Goal: Task Accomplishment & Management: Manage account settings

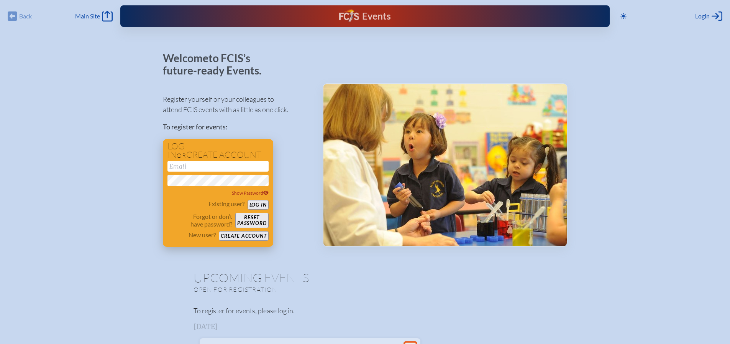
type input "[EMAIL_ADDRESS][DOMAIN_NAME]"
click at [257, 204] on button "Log in" at bounding box center [258, 205] width 21 height 10
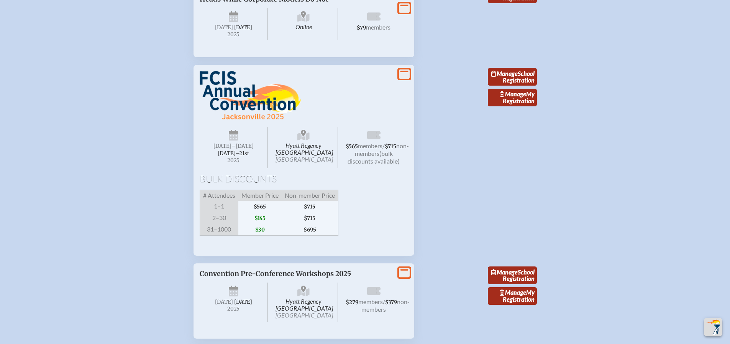
scroll to position [1111, 0]
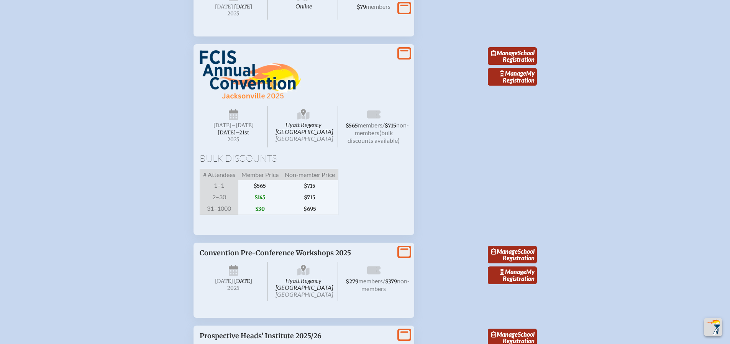
click at [247, 147] on span "Wednesday –Friday , November 19th–⁠21st , 2025" at bounding box center [234, 126] width 69 height 41
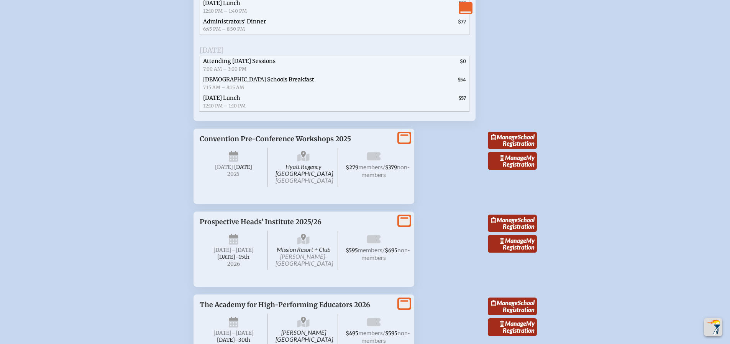
scroll to position [1643, 0]
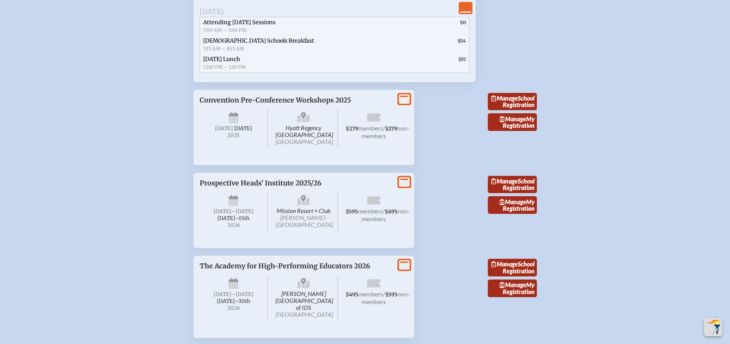
click at [401, 104] on icon "View More" at bounding box center [404, 99] width 11 height 11
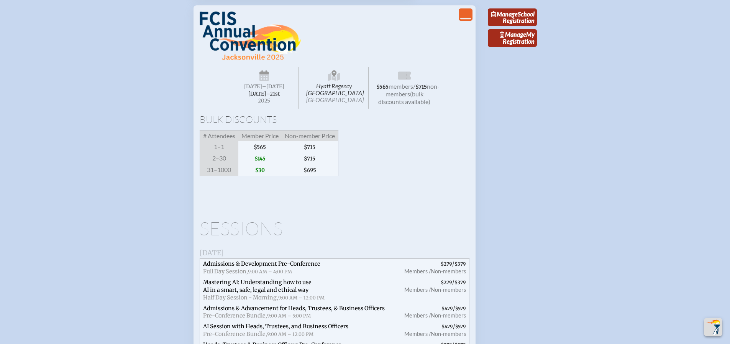
scroll to position [1188, 0]
click at [462, 20] on icon "View Less" at bounding box center [466, 14] width 11 height 11
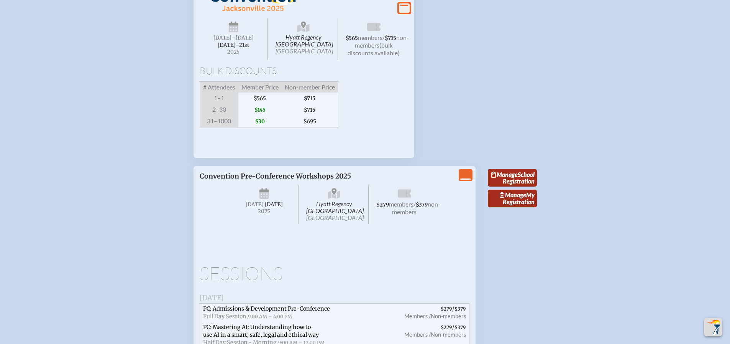
scroll to position [1203, 0]
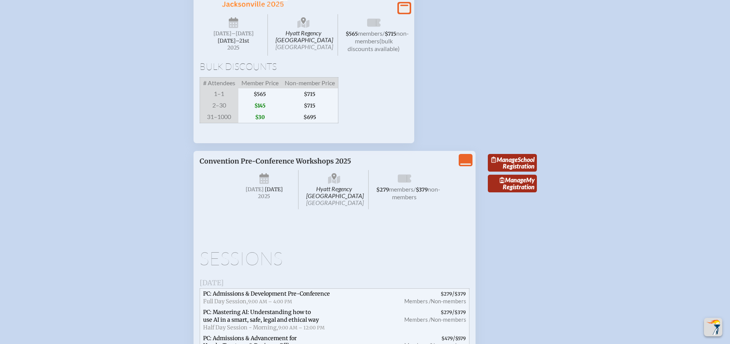
click at [467, 165] on icon "View Less" at bounding box center [466, 160] width 11 height 11
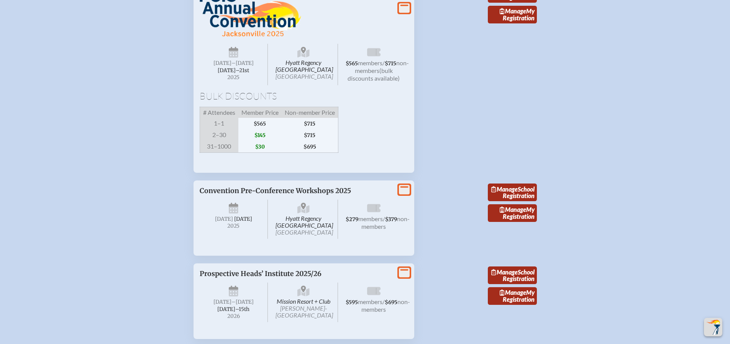
scroll to position [1161, 0]
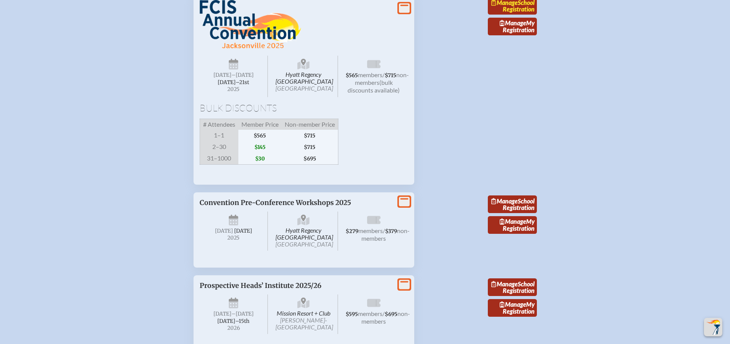
click at [521, 15] on link "Manage School Registration" at bounding box center [512, 6] width 49 height 18
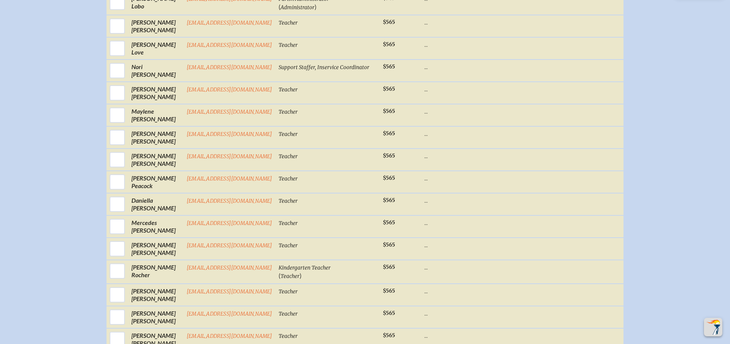
scroll to position [664, 0]
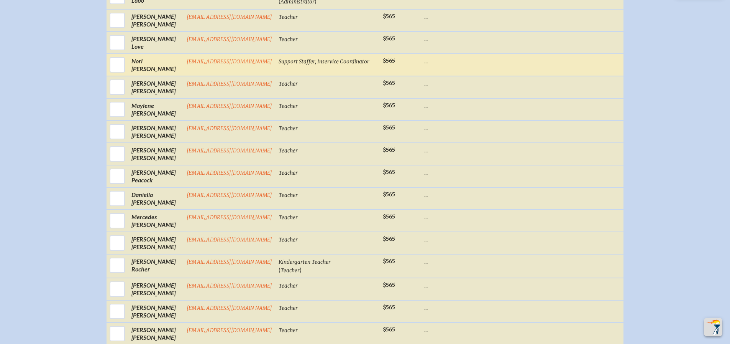
click at [427, 65] on p "..." at bounding box center [451, 61] width 55 height 8
click at [426, 76] on td "..." at bounding box center [451, 65] width 61 height 22
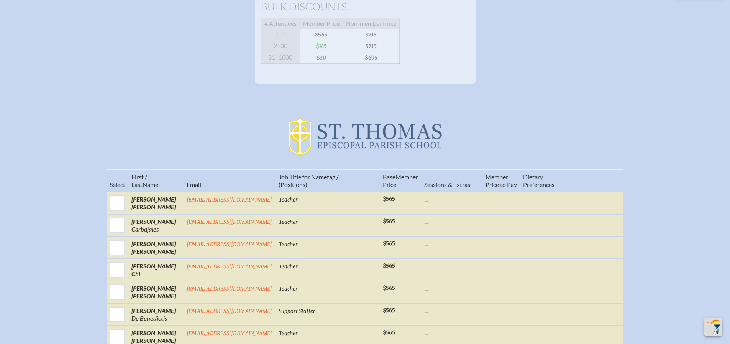
scroll to position [0, 0]
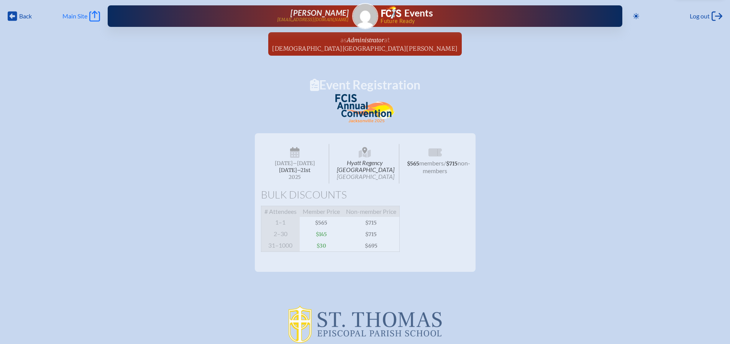
click at [82, 18] on span "Main Site" at bounding box center [75, 16] width 25 height 8
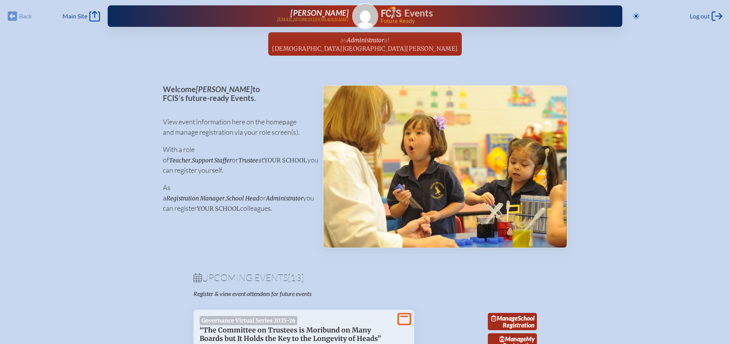
click at [363, 36] on span "Administrator" at bounding box center [365, 39] width 37 height 8
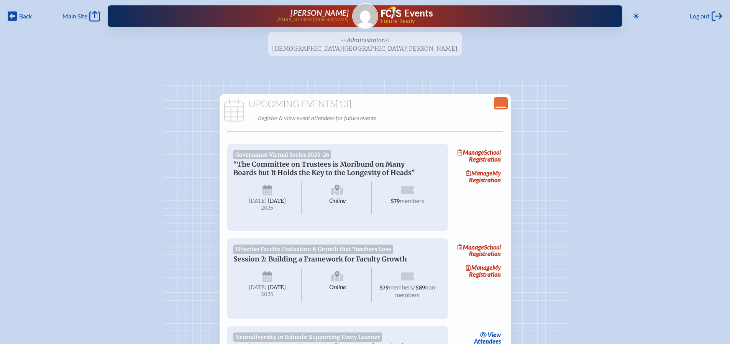
click at [390, 48] on ul "as Administrator at St. Thomas Episcopal Parish School since April 4th, 2006" at bounding box center [365, 46] width 730 height 28
click at [336, 17] on p "[EMAIL_ADDRESS][DOMAIN_NAME]" at bounding box center [313, 19] width 72 height 5
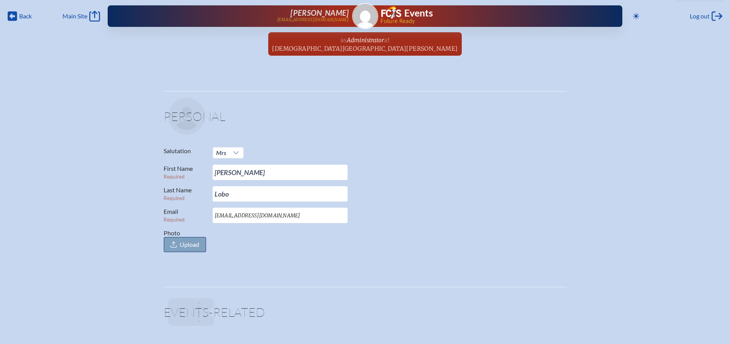
click at [185, 247] on span "Upload" at bounding box center [190, 244] width 20 height 8
click at [0, 0] on input "Photo Upload" at bounding box center [0, 0] width 0 height 0
click at [705, 14] on span "Log out" at bounding box center [700, 16] width 20 height 8
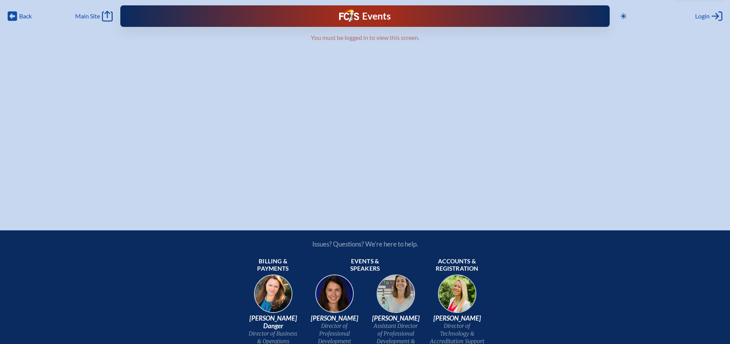
type input "[EMAIL_ADDRESS][DOMAIN_NAME]"
click at [702, 14] on span "Login" at bounding box center [703, 16] width 15 height 8
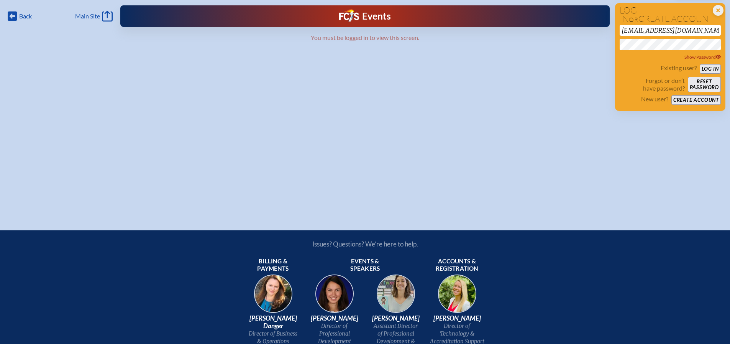
drag, startPoint x: 719, startPoint y: 10, endPoint x: 709, endPoint y: 1, distance: 12.8
click at [719, 9] on icon "Close Login Area" at bounding box center [718, 10] width 11 height 11
